Goal: Transaction & Acquisition: Purchase product/service

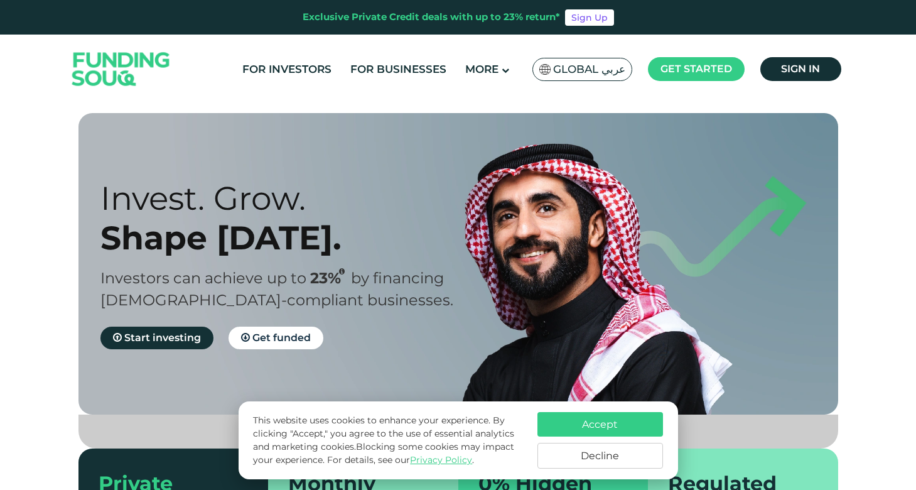
click at [603, 425] on button "Accept" at bounding box center [601, 424] width 126 height 24
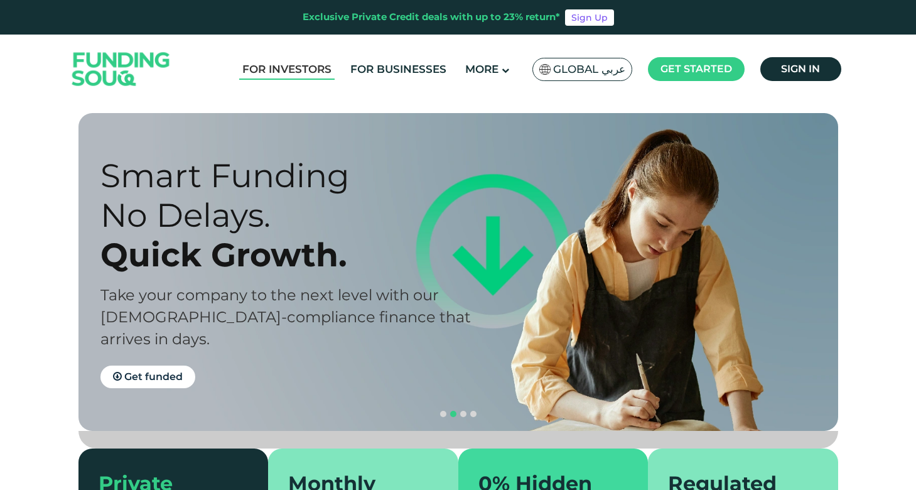
click at [303, 67] on link "For Investors" at bounding box center [286, 69] width 95 height 21
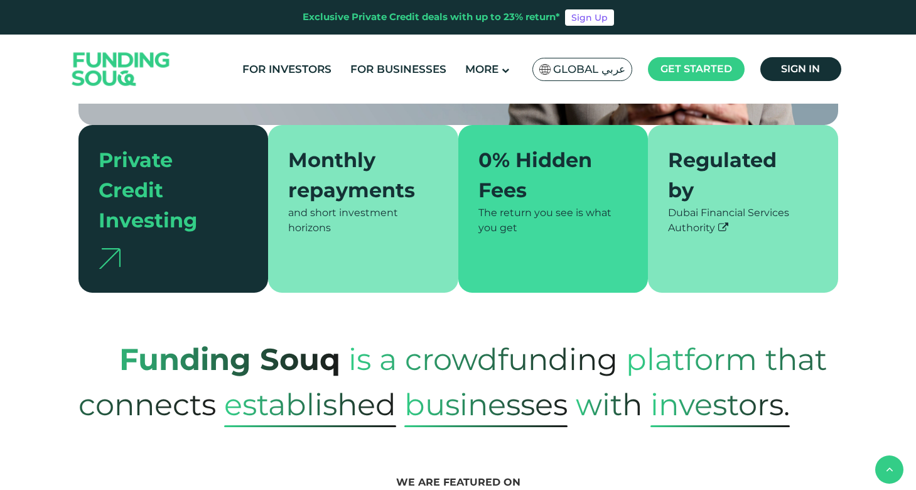
type tc-range-slider "4"
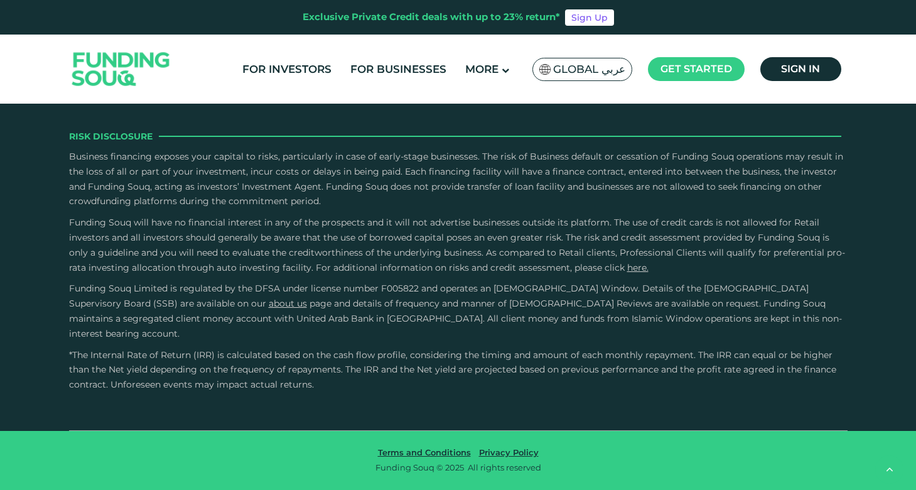
scroll to position [3419, 0]
click at [316, 74] on link "For Investors" at bounding box center [286, 69] width 95 height 21
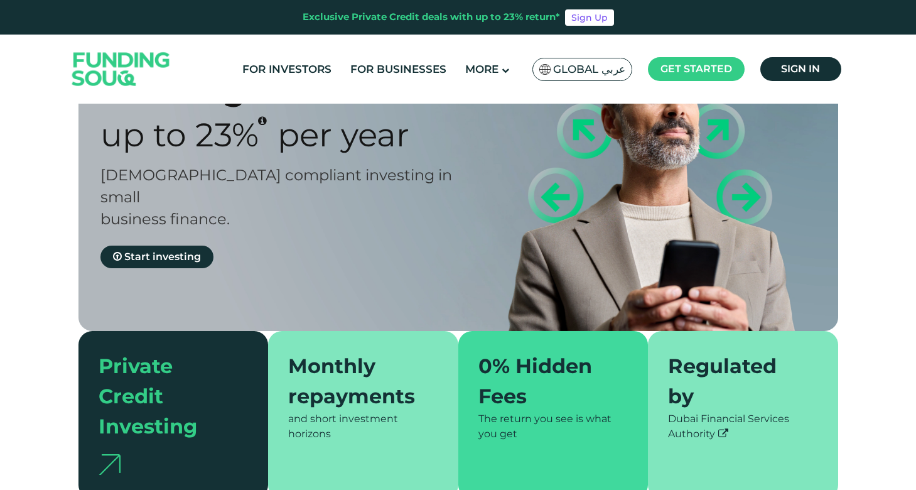
scroll to position [202, 0]
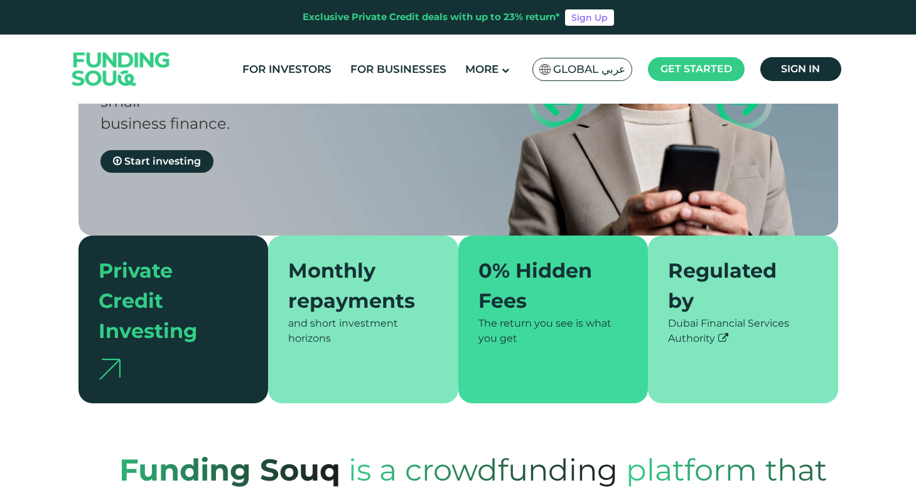
type tc-range-slider "4"
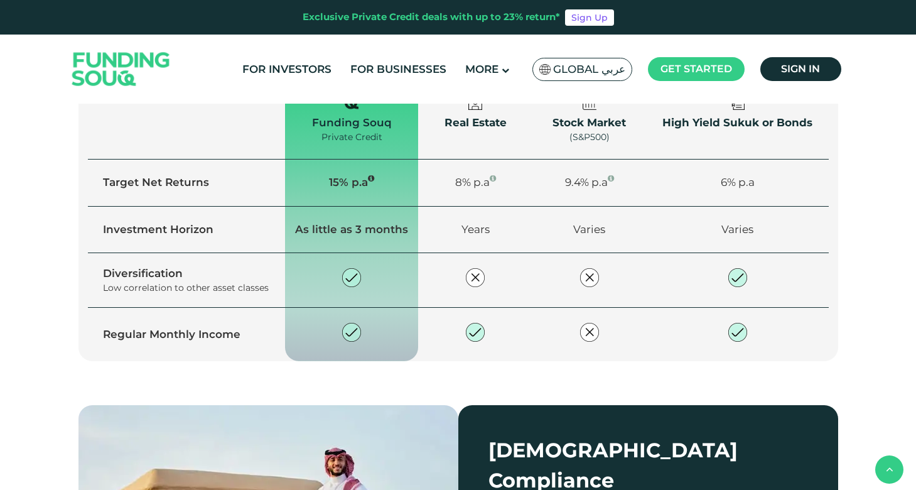
scroll to position [1107, 0]
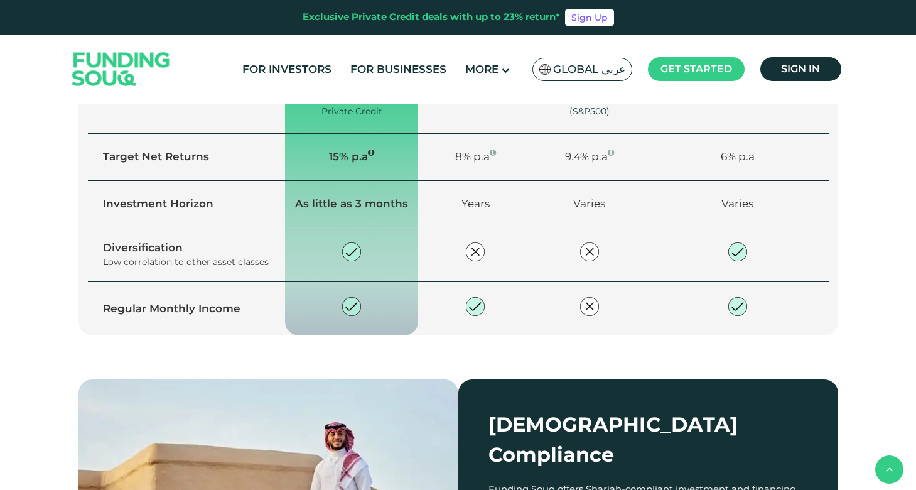
click at [235, 111] on link "Explore our opportunities" at bounding box center [184, 99] width 171 height 23
